Goal: Information Seeking & Learning: Learn about a topic

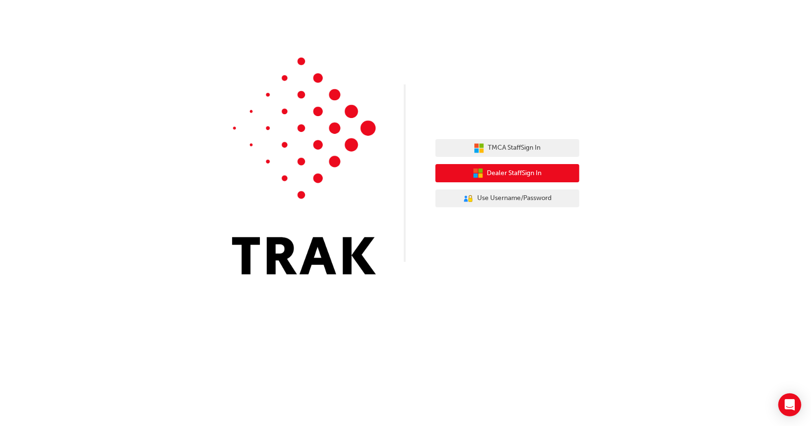
click at [524, 171] on span "Dealer Staff Sign In" at bounding box center [514, 173] width 55 height 11
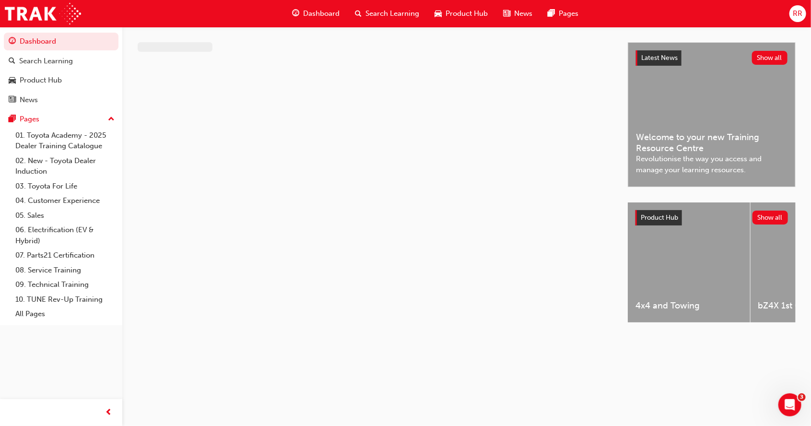
click at [801, 12] on span "RR" at bounding box center [798, 13] width 10 height 11
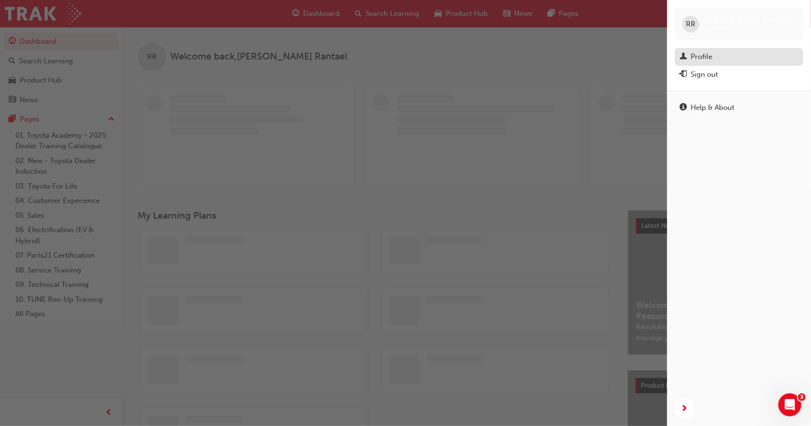
click at [702, 57] on div "Profile" at bounding box center [702, 56] width 22 height 11
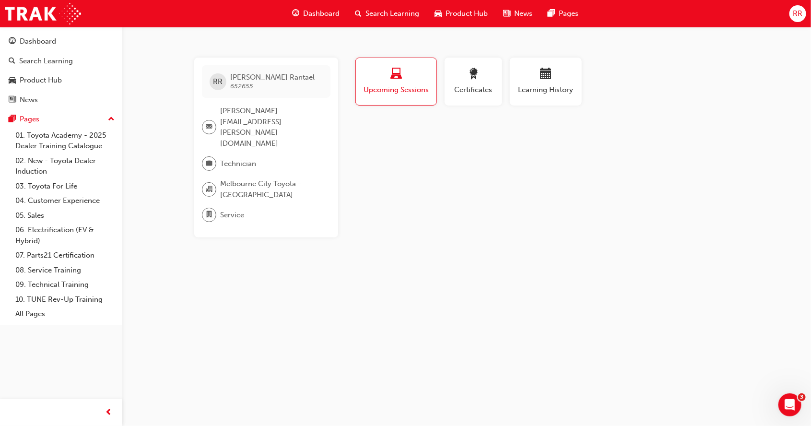
click at [316, 12] on span "Dashboard" at bounding box center [321, 13] width 36 height 11
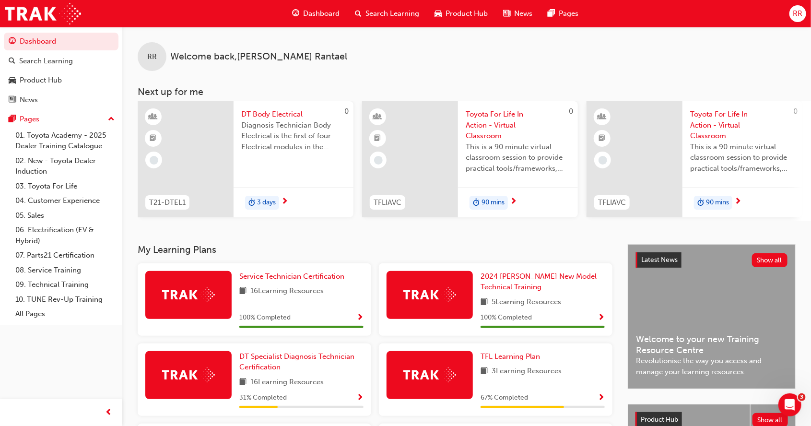
click at [277, 162] on div "DT Body Electrical Diagnosis Technician Body Electrical is the first of four El…" at bounding box center [294, 133] width 120 height 65
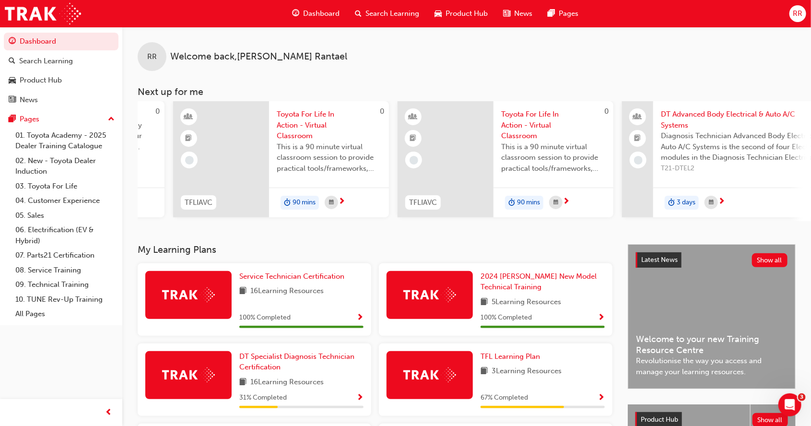
scroll to position [0, 189]
click at [713, 151] on span "Diagnosis Technician Advanced Body Electrical & Auto A/C Systems is the second …" at bounding box center [745, 146] width 169 height 33
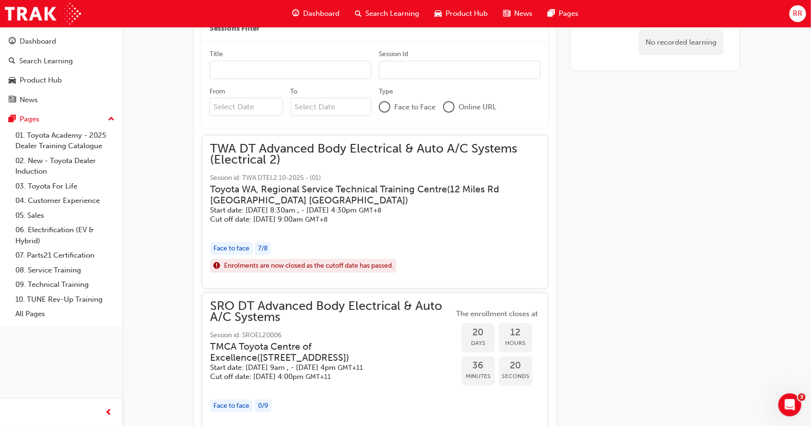
scroll to position [467, 0]
